Goal: Task Accomplishment & Management: Manage account settings

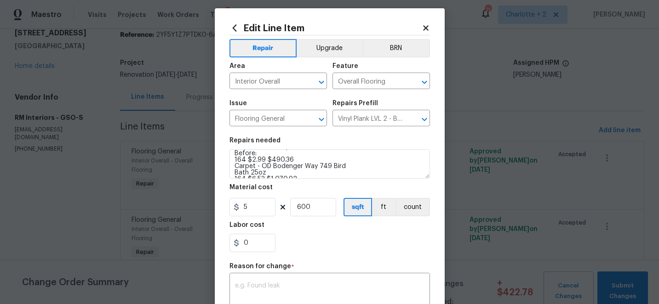
scroll to position [94, 0]
drag, startPoint x: 234, startPoint y: 168, endPoint x: 376, endPoint y: 158, distance: 142.4
click at [376, 158] on textarea "Install LVP (Best Door 4.5 490 Cuppa [PERSON_NAME]) Includes transitions, glue …" at bounding box center [329, 163] width 200 height 29
type textarea "Install LVP (Best Door 4.5 490 Cuppa [PERSON_NAME]) Includes transitions, glue …"
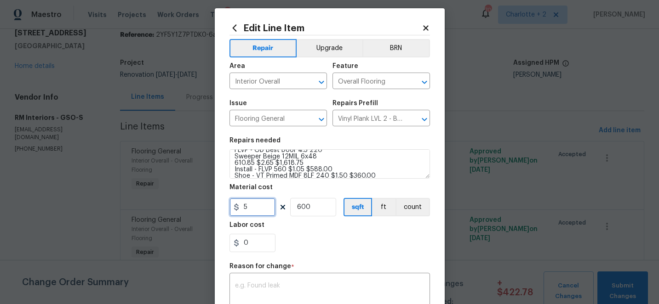
click at [259, 210] on input "5" at bounding box center [252, 207] width 46 height 18
type input "3100.75"
click at [317, 206] on input "600" at bounding box center [313, 207] width 46 height 18
type input "1"
click at [290, 286] on textarea at bounding box center [329, 292] width 189 height 19
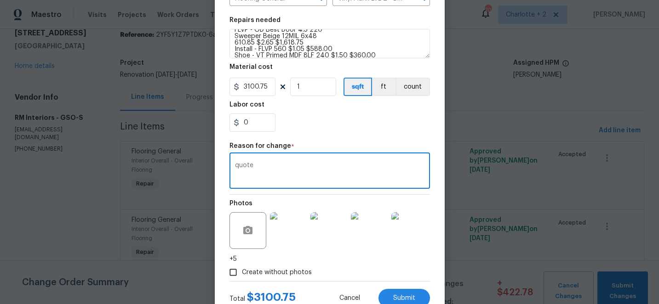
scroll to position [158, 0]
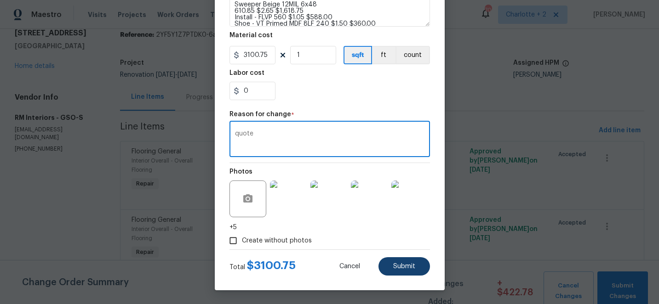
type textarea "quote"
click at [399, 268] on span "Submit" at bounding box center [404, 266] width 22 height 7
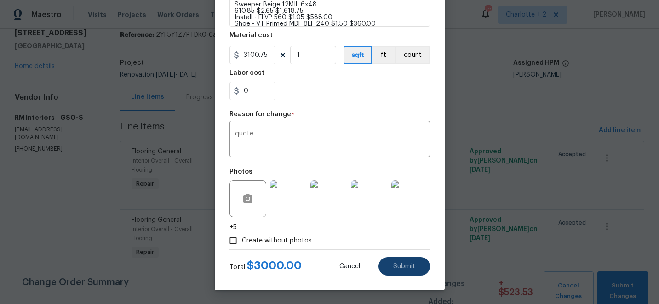
type input "600"
type input "5"
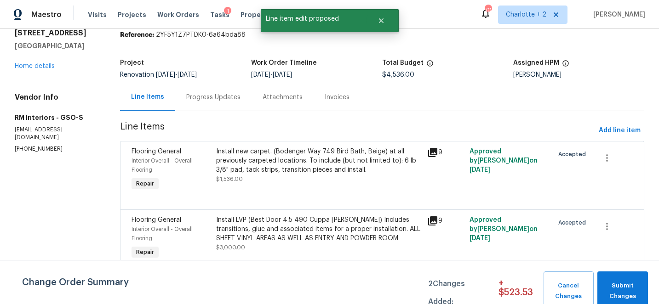
scroll to position [0, 0]
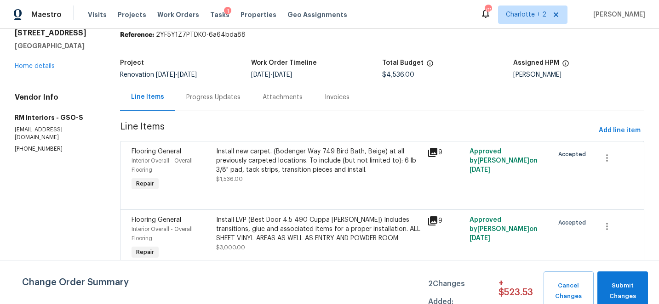
click at [298, 163] on div "Install new carpet. (Bodenger Way 749 Bird Bath, Beige) at all previously carpe…" at bounding box center [319, 161] width 206 height 28
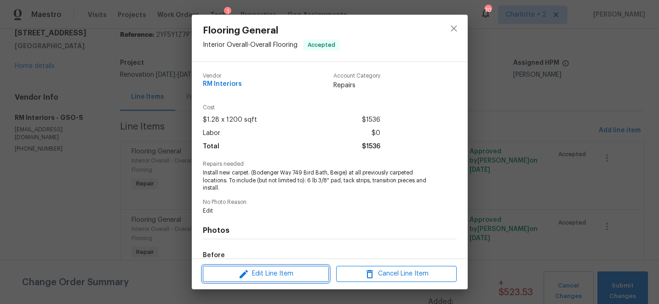
click at [273, 276] on span "Edit Line Item" at bounding box center [266, 273] width 120 height 11
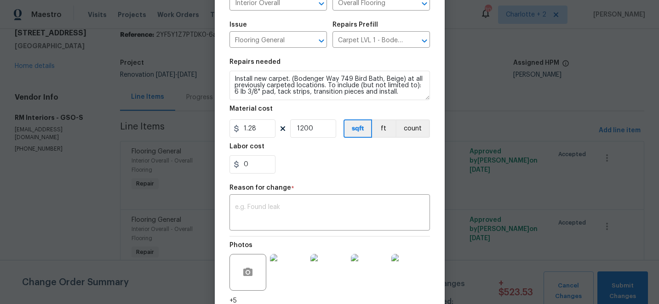
scroll to position [69, 0]
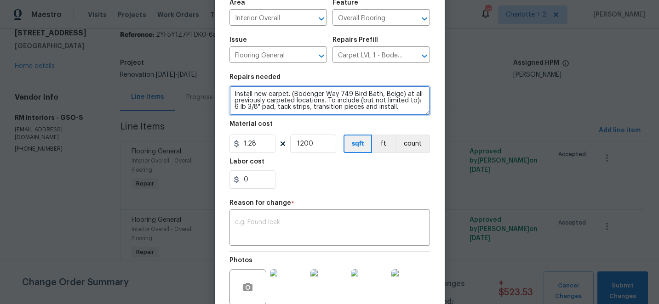
click at [390, 104] on textarea "Install new carpet. (Bodenger Way 749 Bird Bath, Beige) at all previously carpe…" at bounding box center [329, 100] width 200 height 29
paste textarea "Item Instructions Quantity UM Price Ea Amount Install - Carpet Standard Install…"
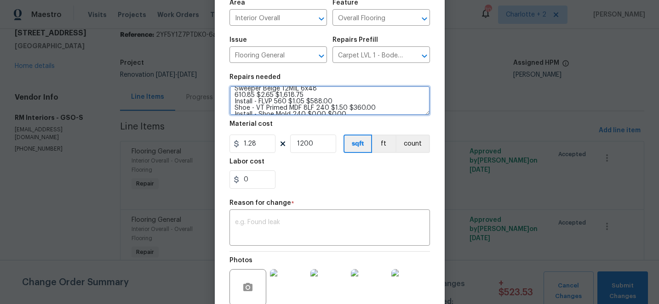
scroll to position [106, 0]
drag, startPoint x: 386, startPoint y: 111, endPoint x: 233, endPoint y: 93, distance: 154.6
click at [233, 93] on textarea "Install new carpet. (Bodenger Way 749 Bird Bath, Beige) at all previously carpe…" at bounding box center [329, 100] width 200 height 29
type textarea "Install new carpet. (Bodenger Way 749 Bird Bath, Beige) at all previously carpe…"
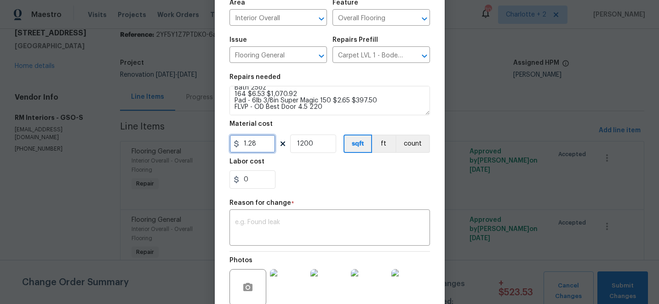
click at [270, 146] on input "1.28" at bounding box center [252, 144] width 46 height 18
type input "1958.78"
click at [319, 145] on input "1200" at bounding box center [313, 144] width 46 height 18
type input "1"
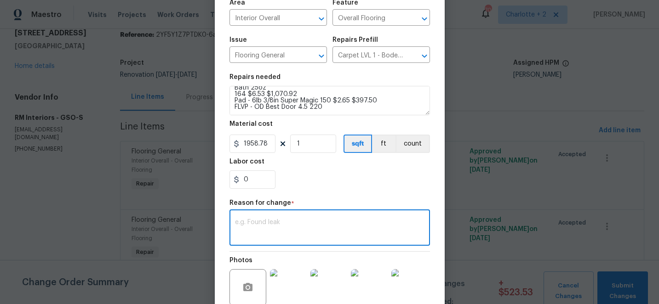
click at [282, 221] on textarea at bounding box center [329, 228] width 189 height 19
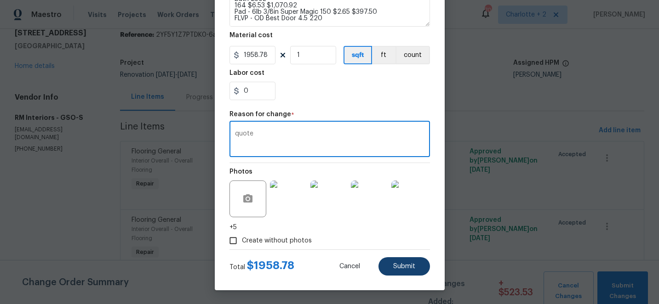
type textarea "quote"
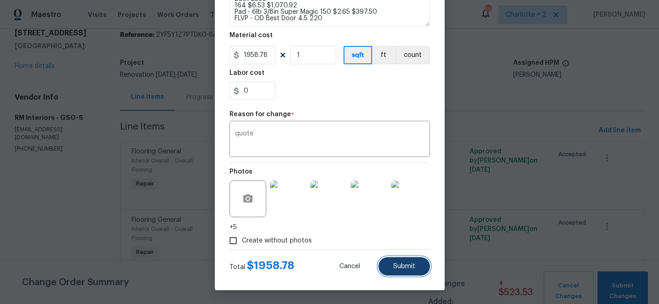
click at [398, 262] on button "Submit" at bounding box center [403, 266] width 51 height 18
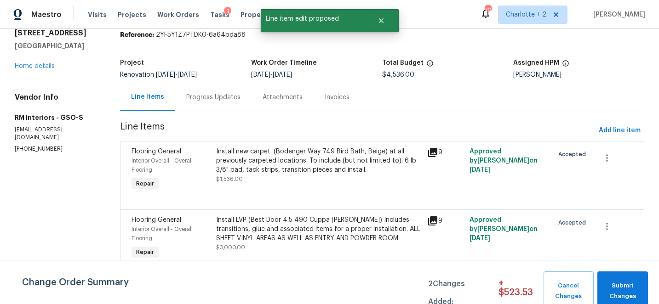
scroll to position [0, 0]
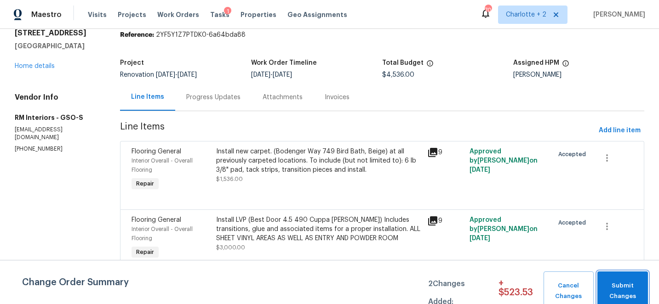
click at [615, 291] on span "Submit Changes" at bounding box center [622, 291] width 41 height 21
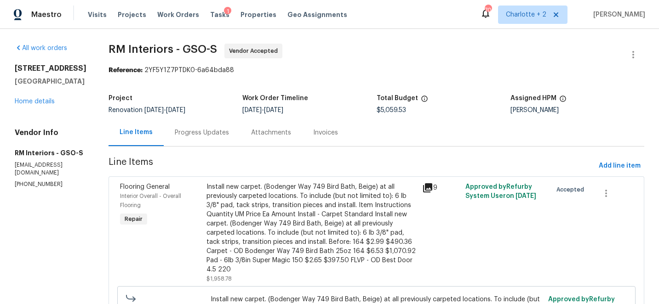
click at [194, 133] on div "Progress Updates" at bounding box center [202, 132] width 54 height 9
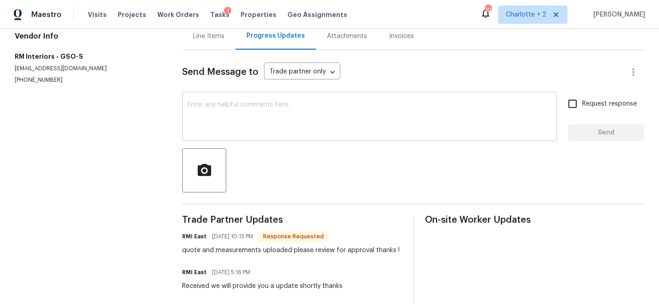
scroll to position [135, 0]
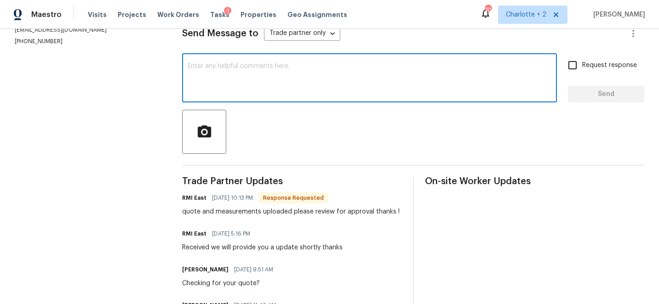
click at [285, 78] on textarea at bounding box center [370, 79] width 364 height 32
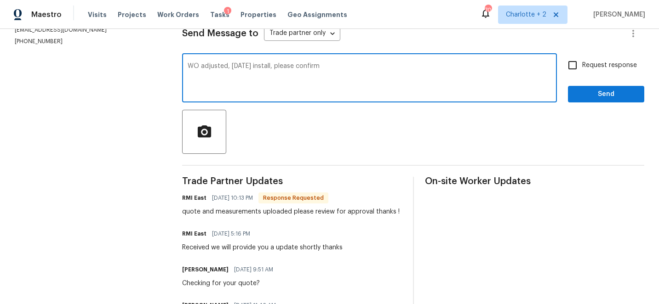
type textarea "WO adjusted, [DATE] install, please confirm"
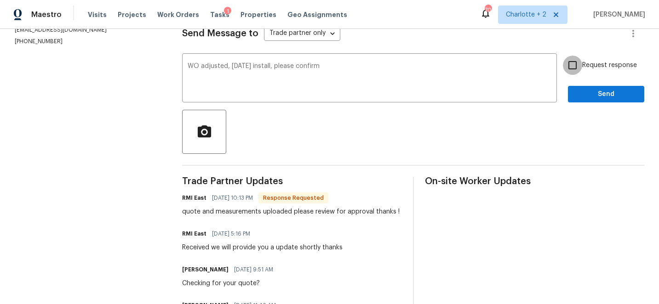
click at [573, 67] on input "Request response" at bounding box center [572, 65] width 19 height 19
checkbox input "true"
click at [601, 93] on span "Send" at bounding box center [606, 94] width 62 height 11
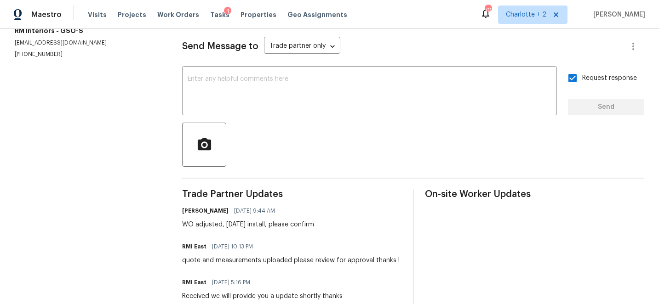
scroll to position [119, 0]
